Goal: Task Accomplishment & Management: Complete application form

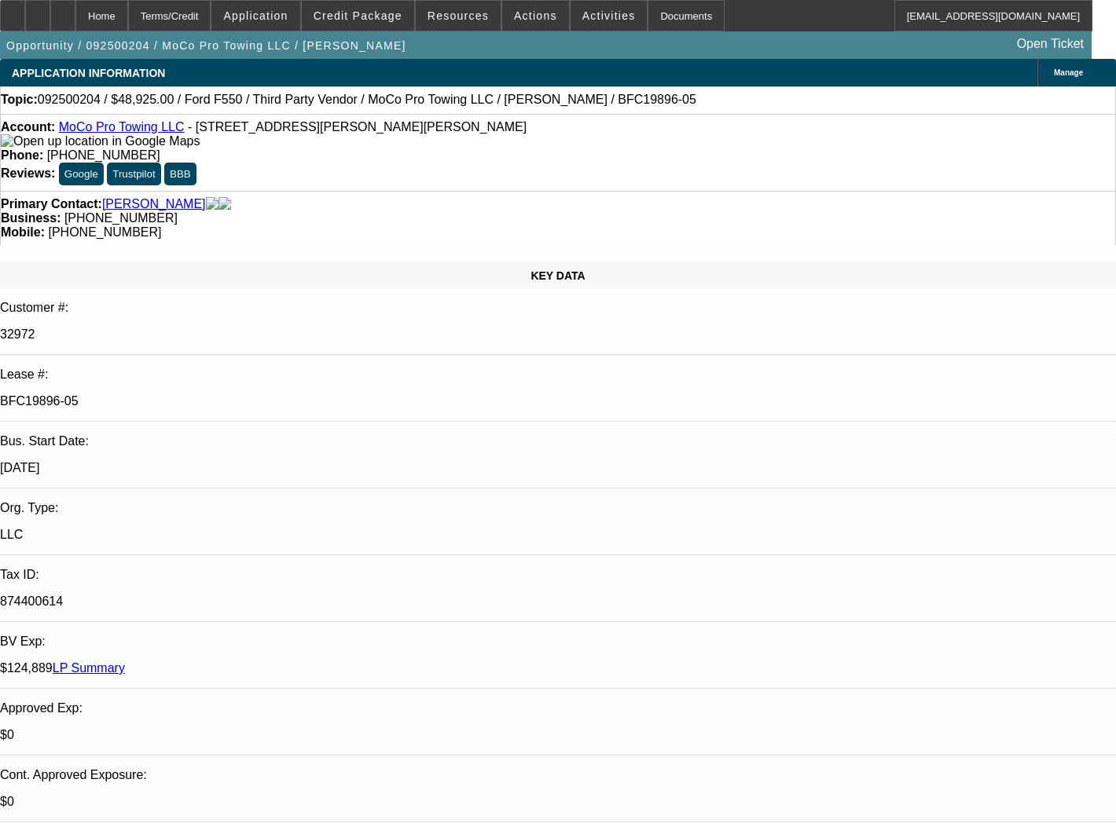
select select "0"
select select "2"
select select "0"
select select "6"
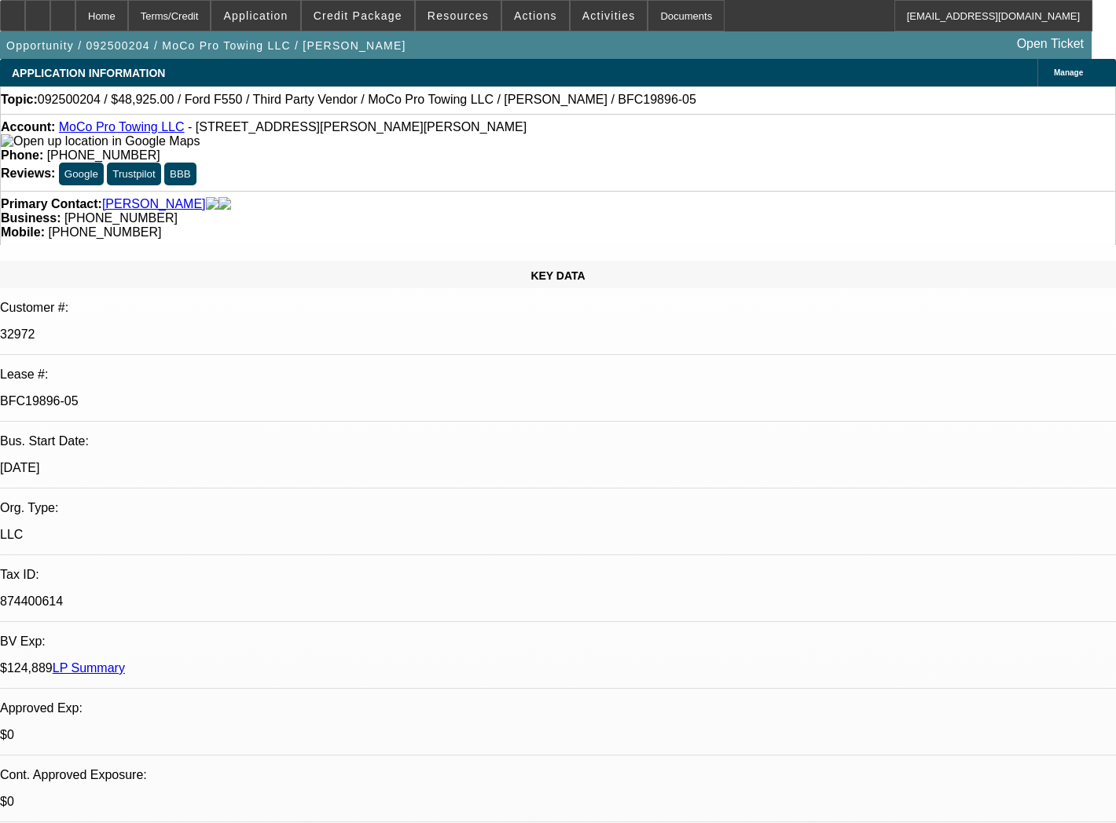
select select "0"
select select "2"
select select "0"
select select "6"
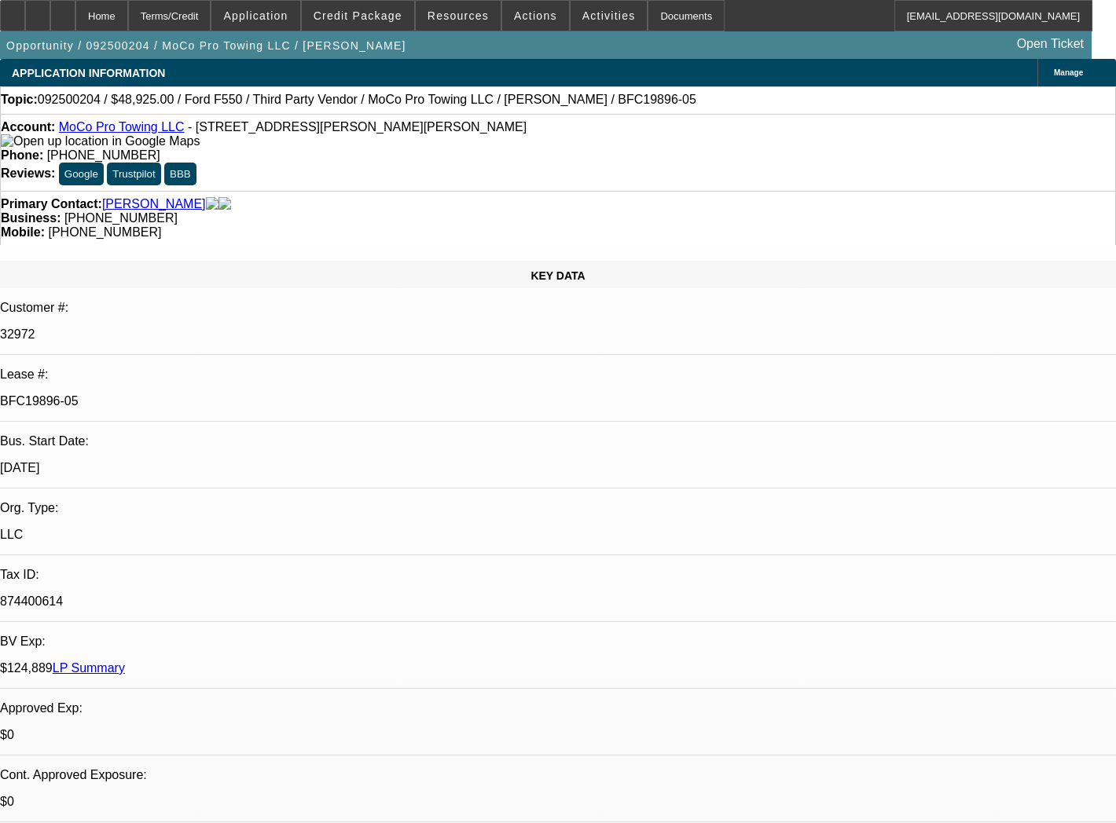
select select "0"
select select "2"
select select "0"
select select "6"
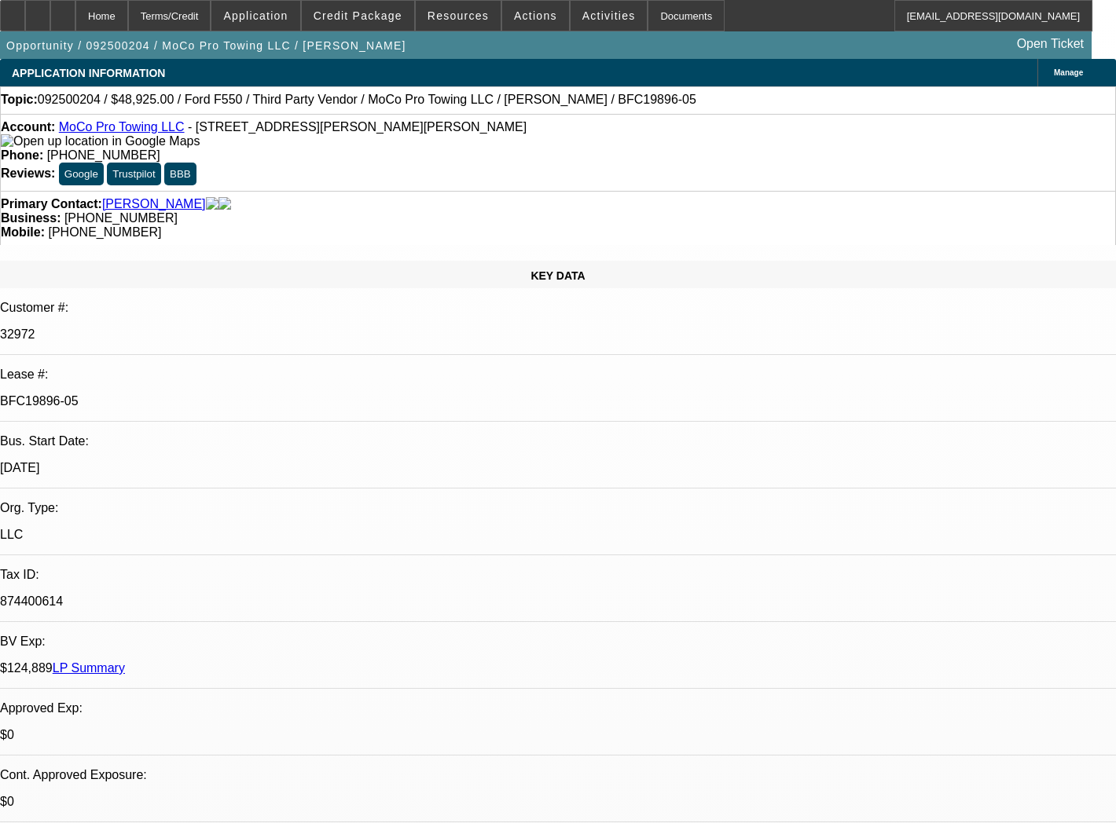
select select "0"
select select "2"
select select "0"
select select "6"
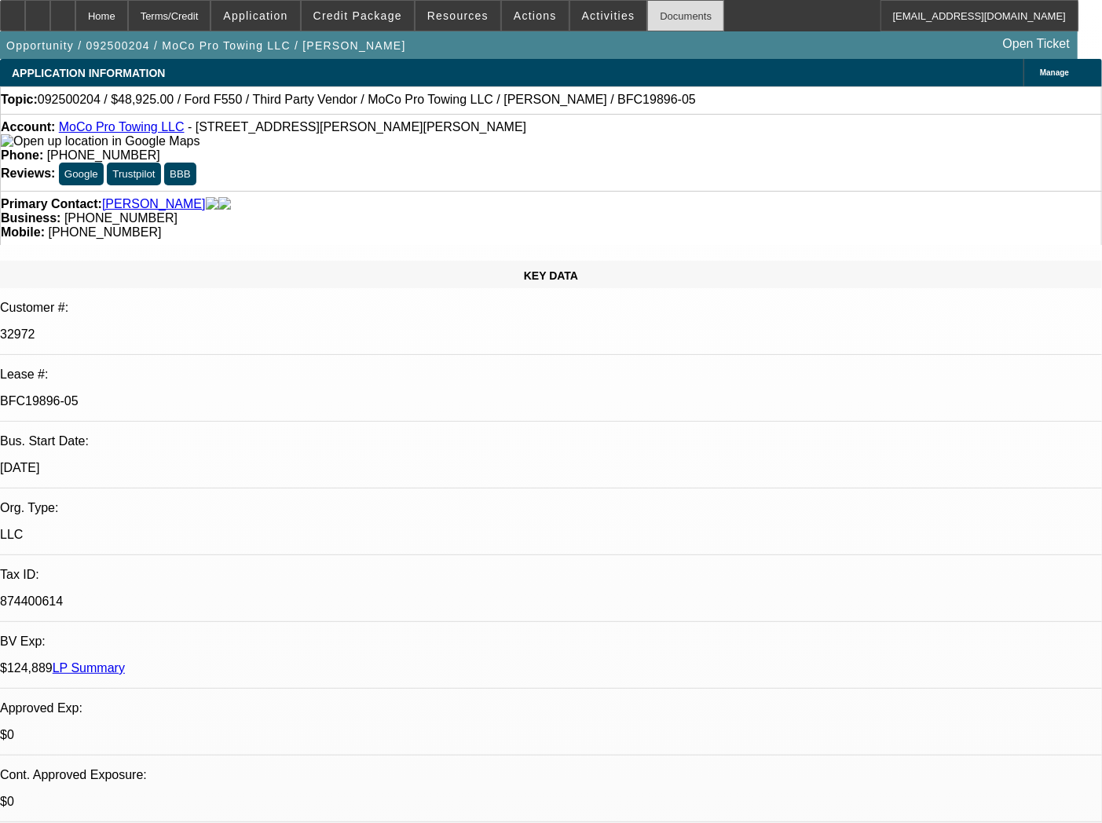
click at [666, 6] on div "Documents" at bounding box center [685, 15] width 77 height 31
